Goal: Transaction & Acquisition: Download file/media

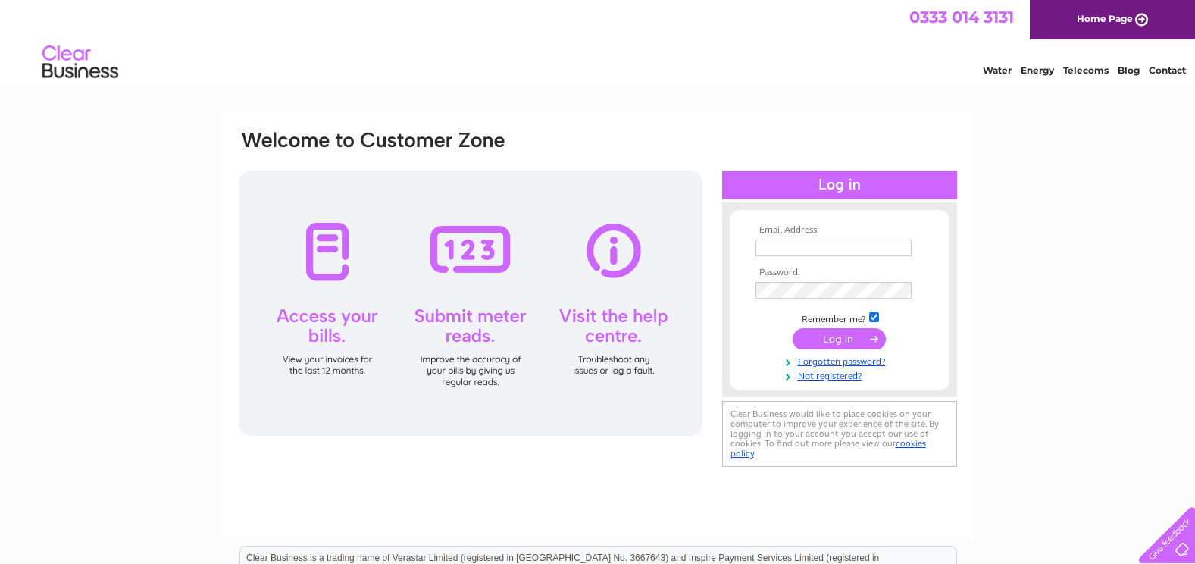
type input "[PERSON_NAME][EMAIL_ADDRESS][PERSON_NAME][DOMAIN_NAME]"
click at [835, 342] on input "submit" at bounding box center [838, 338] width 93 height 21
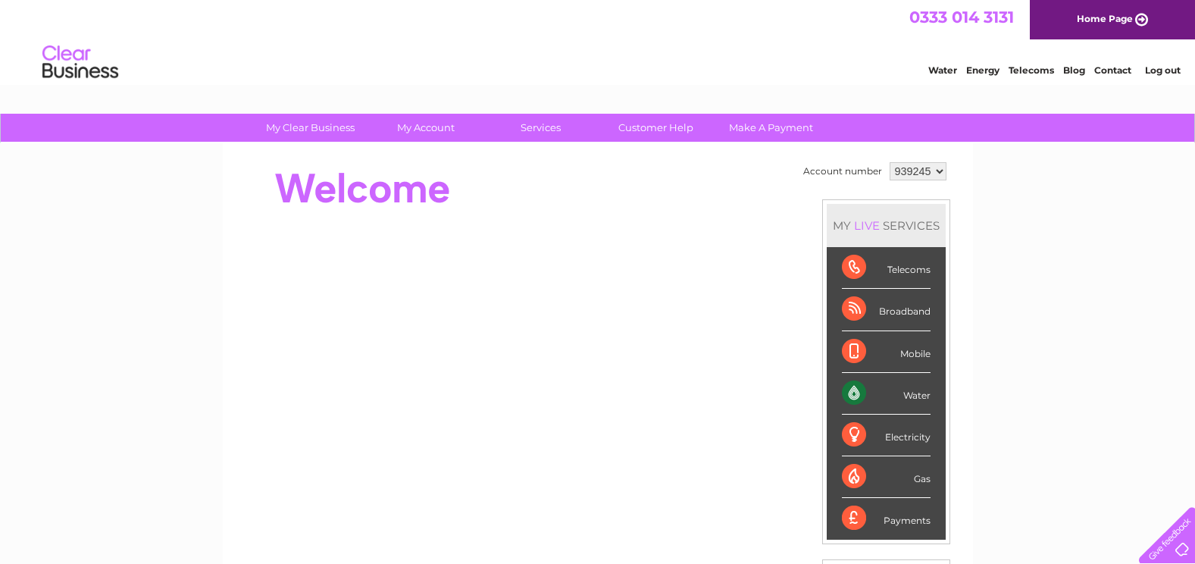
click at [859, 390] on div "Water" at bounding box center [886, 394] width 89 height 42
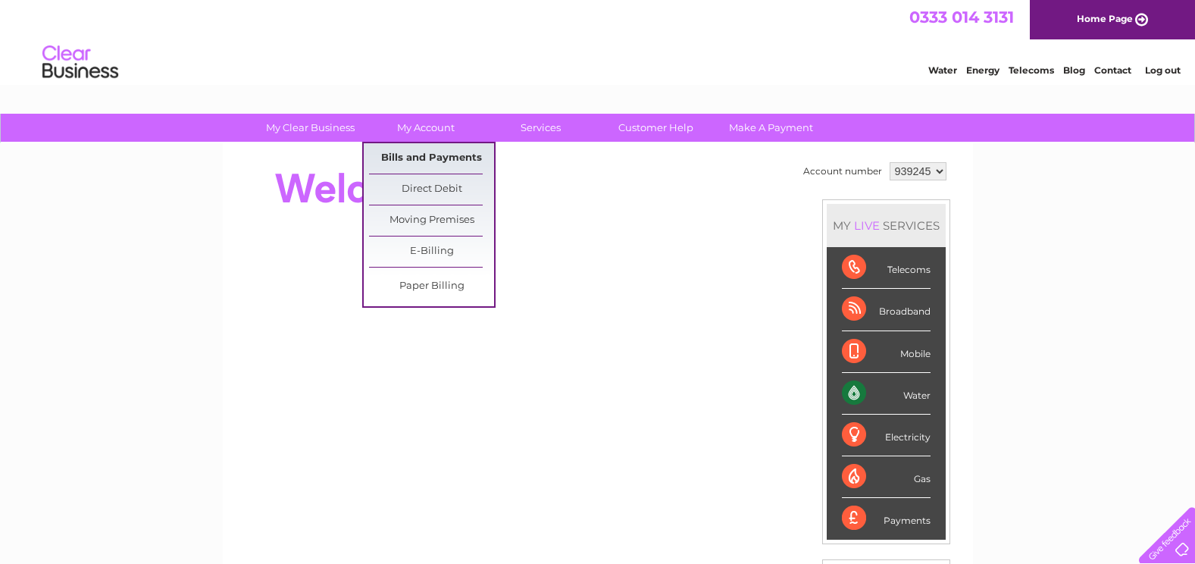
click at [417, 158] on link "Bills and Payments" at bounding box center [431, 158] width 125 height 30
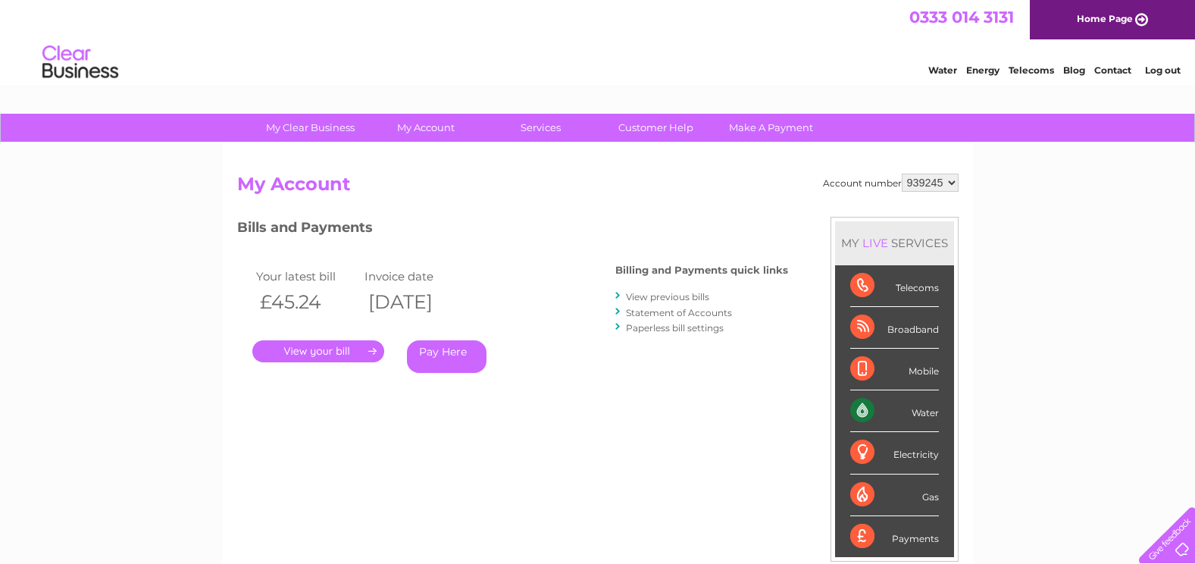
scroll to position [76, 0]
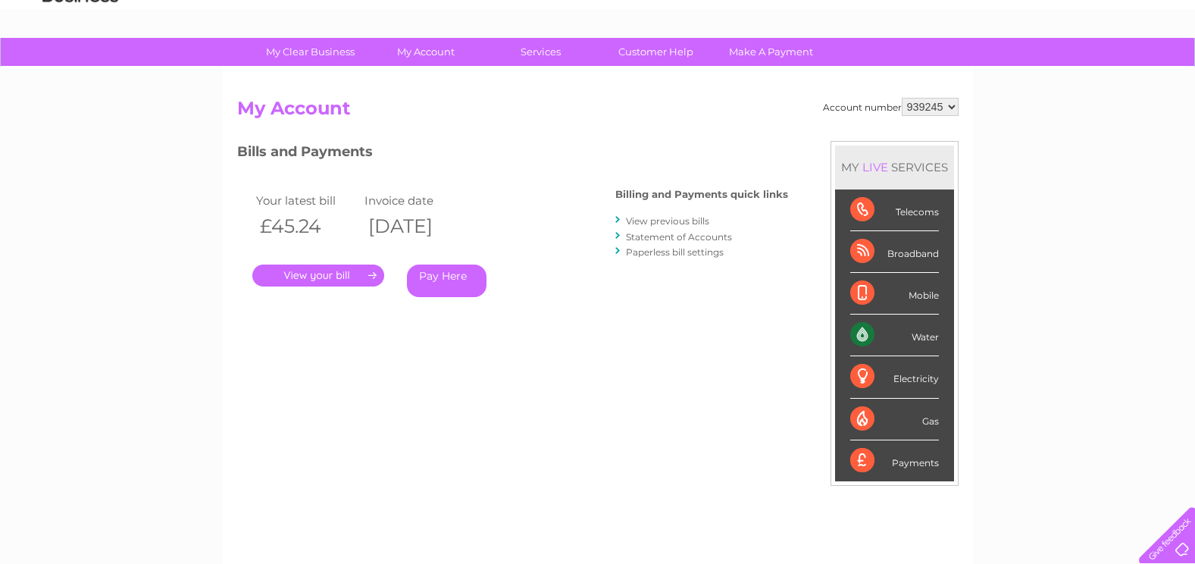
click at [653, 219] on link "View previous bills" at bounding box center [667, 220] width 83 height 11
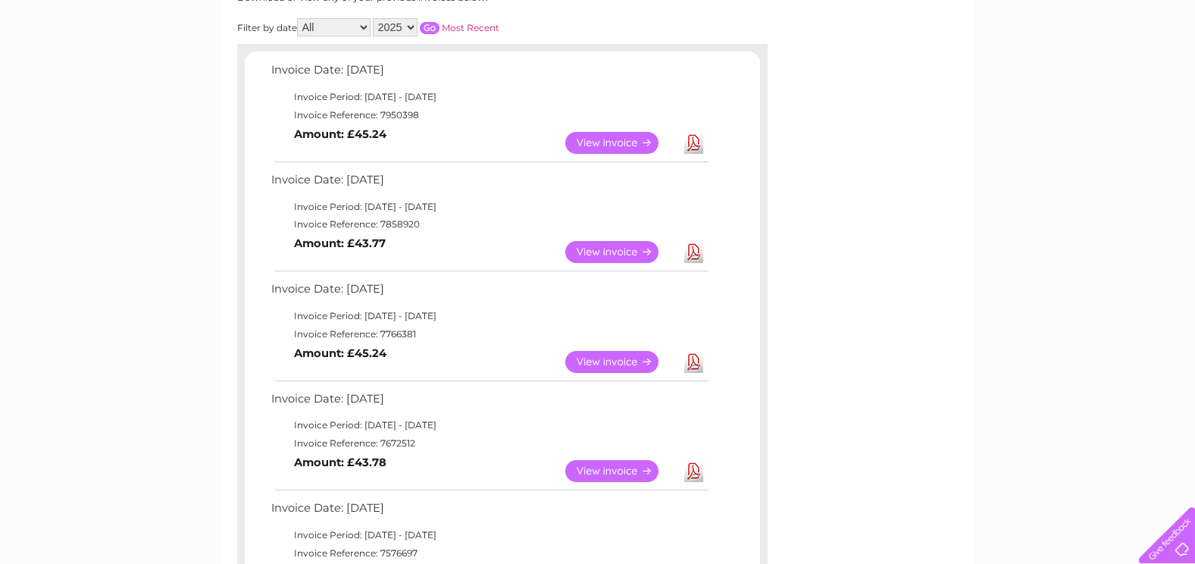
scroll to position [227, 0]
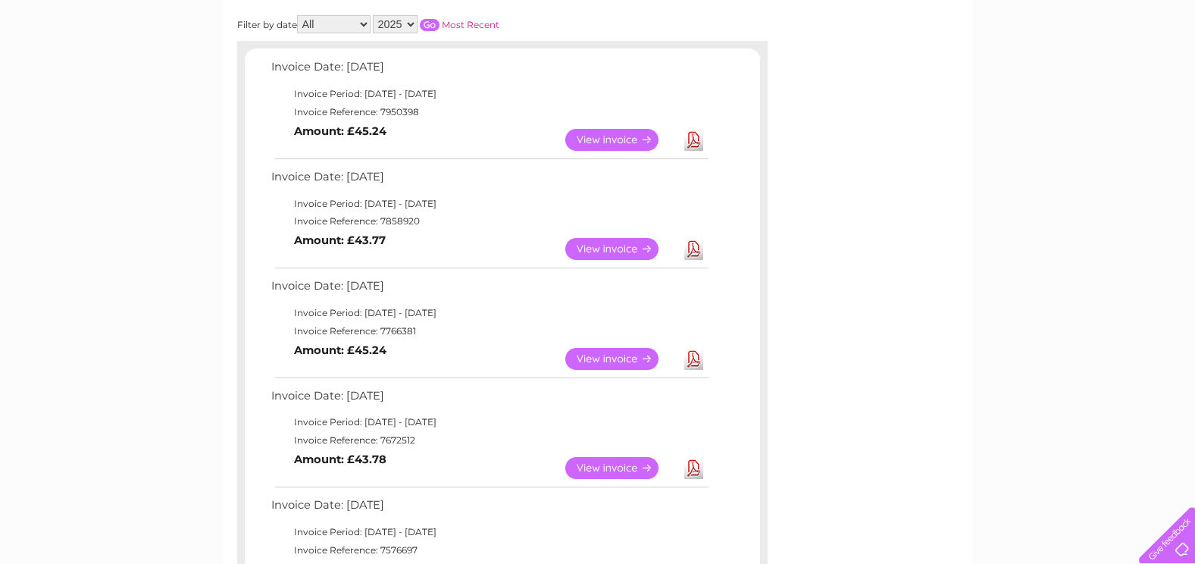
click at [329, 292] on td "Invoice Date: 03 June 2025" at bounding box center [488, 290] width 443 height 28
click at [694, 359] on link "Download" at bounding box center [693, 359] width 19 height 22
click at [689, 251] on link "Download" at bounding box center [693, 249] width 19 height 22
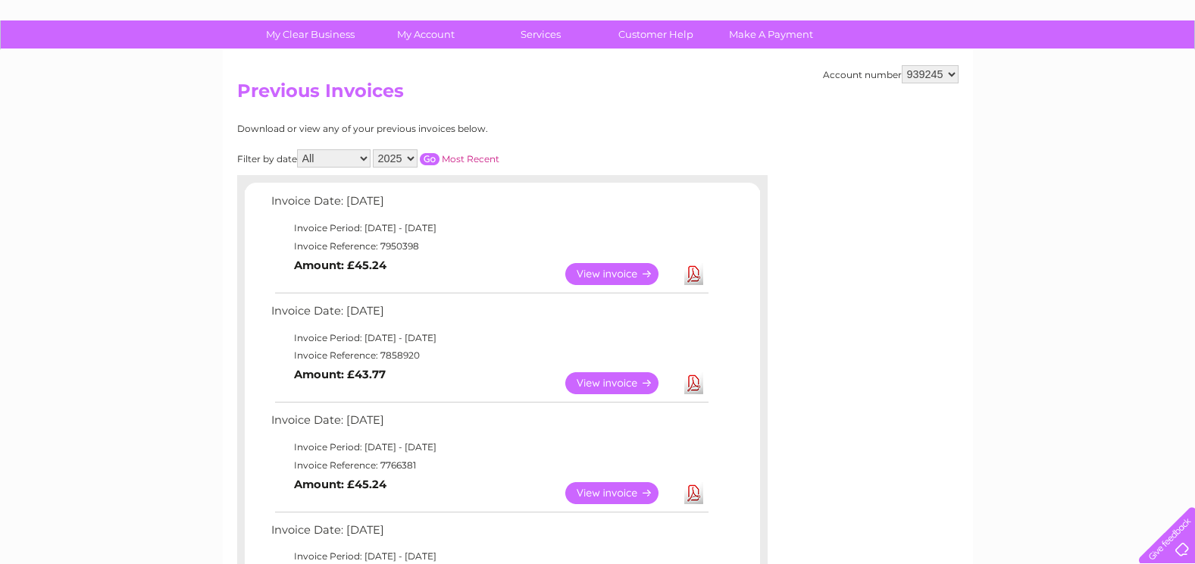
scroll to position [76, 0]
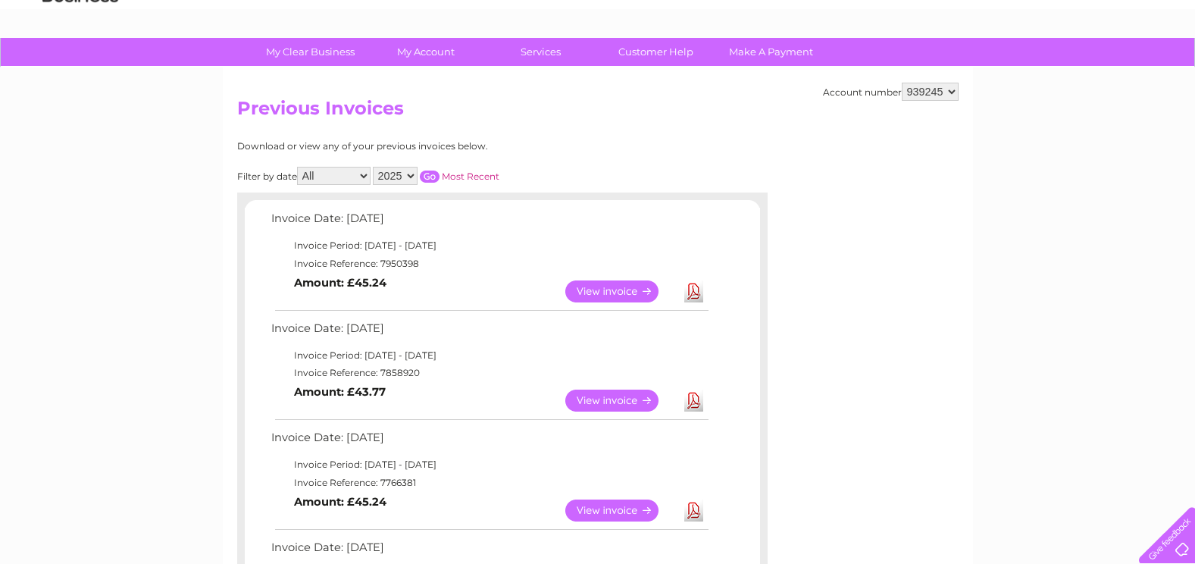
click at [690, 286] on link "Download" at bounding box center [693, 291] width 19 height 22
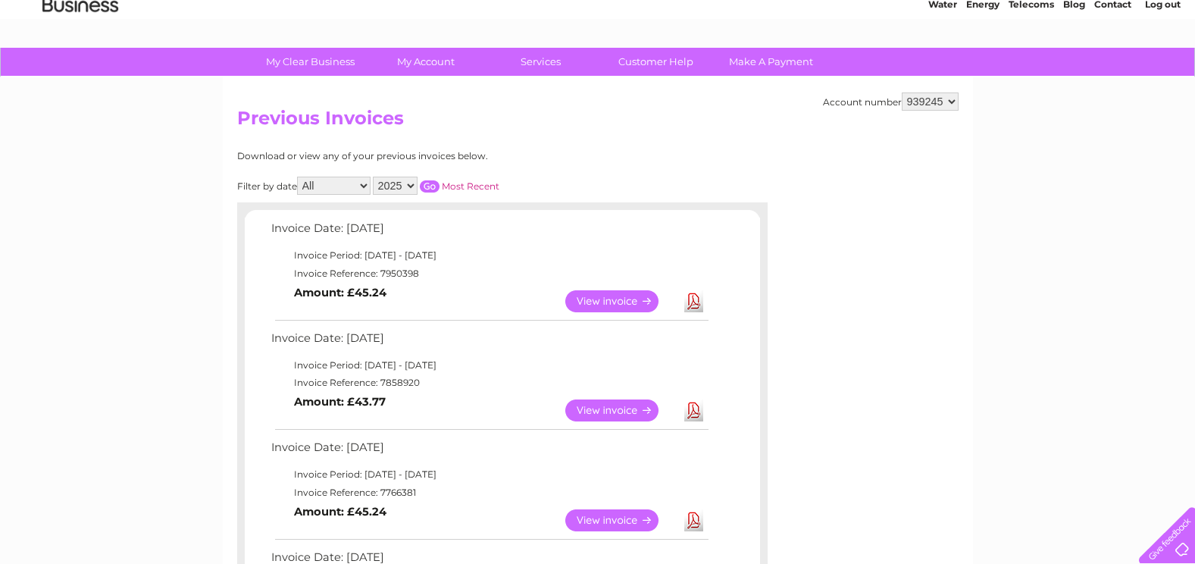
scroll to position [0, 0]
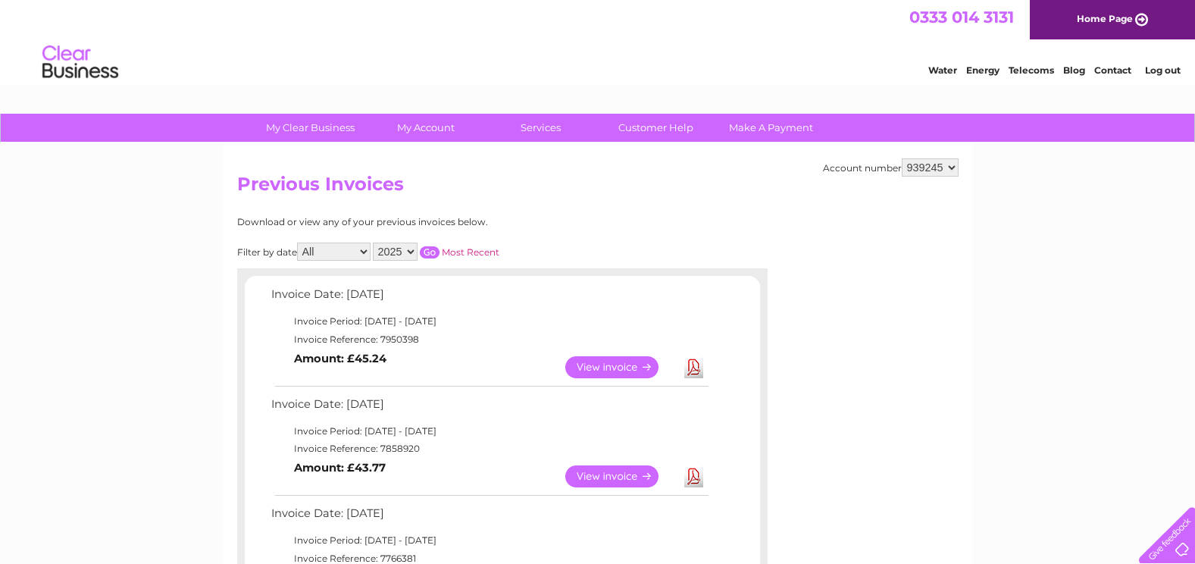
click at [1157, 73] on link "Log out" at bounding box center [1163, 69] width 36 height 11
